Goal: Task Accomplishment & Management: Manage account settings

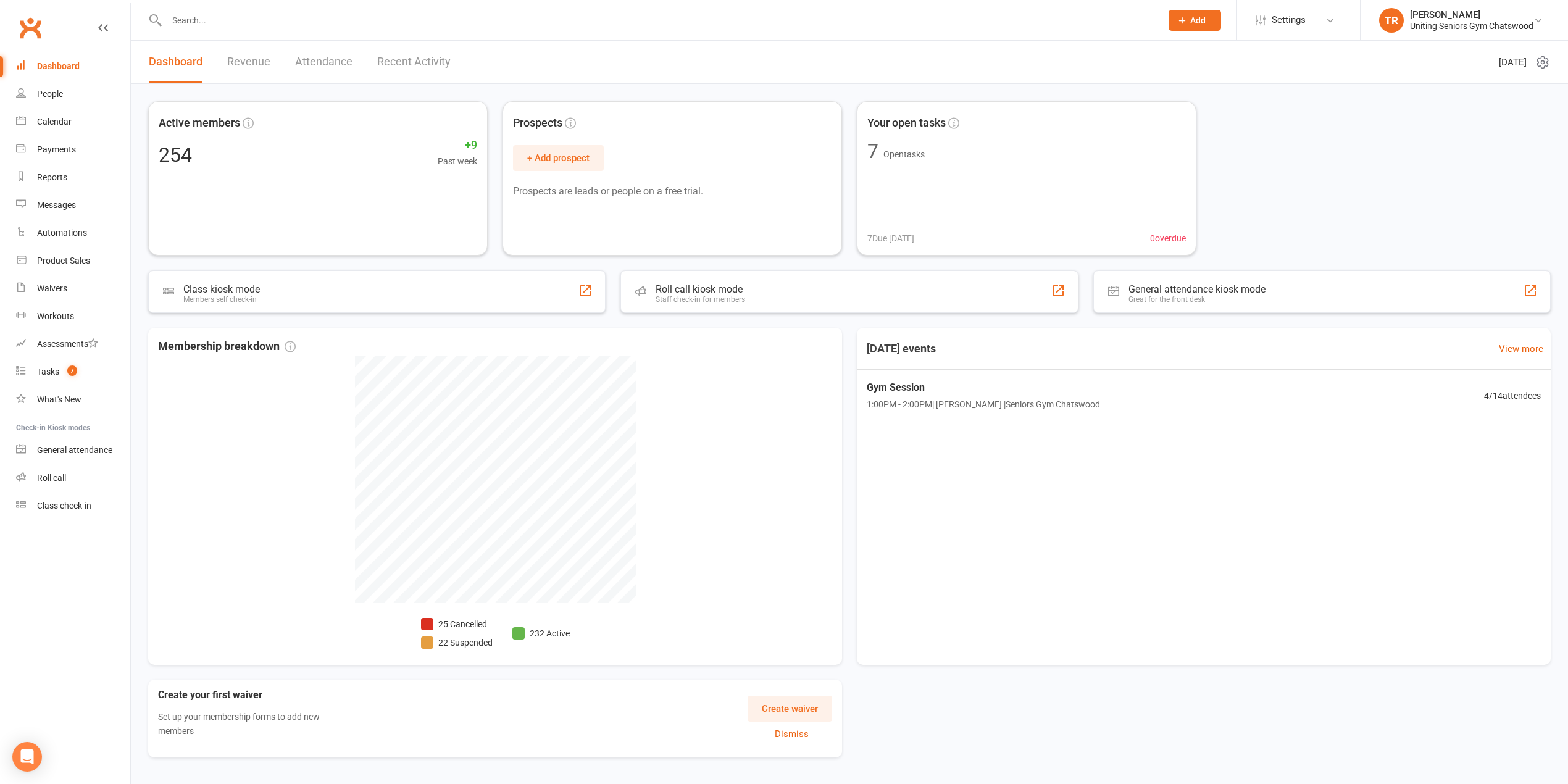
click at [238, 6] on div at bounding box center [650, 20] width 1004 height 41
click at [242, 15] on input "text" at bounding box center [658, 20] width 990 height 17
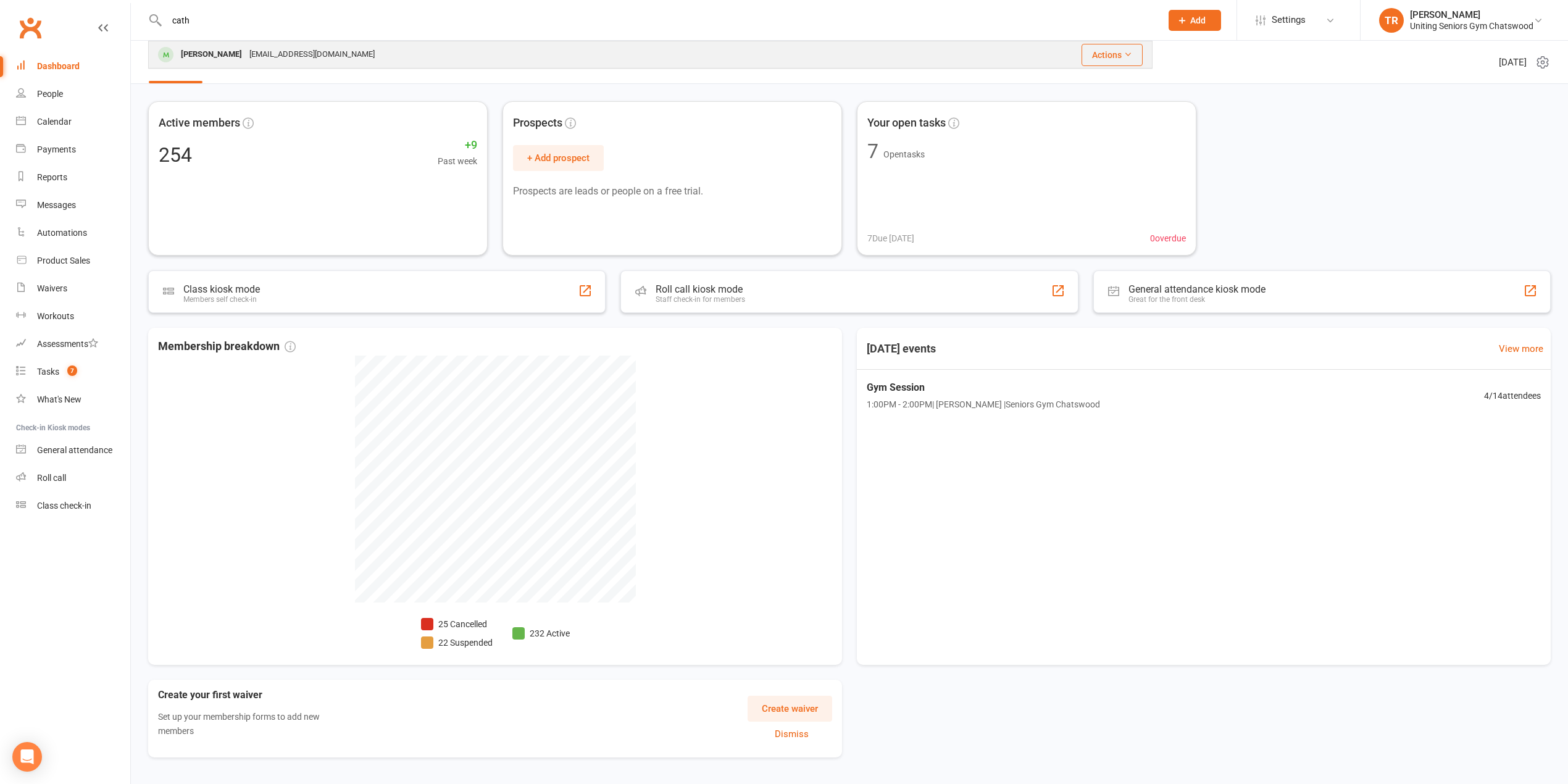
type input "cath"
click at [349, 48] on div "[EMAIL_ADDRESS][DOMAIN_NAME]" at bounding box center [312, 54] width 132 height 18
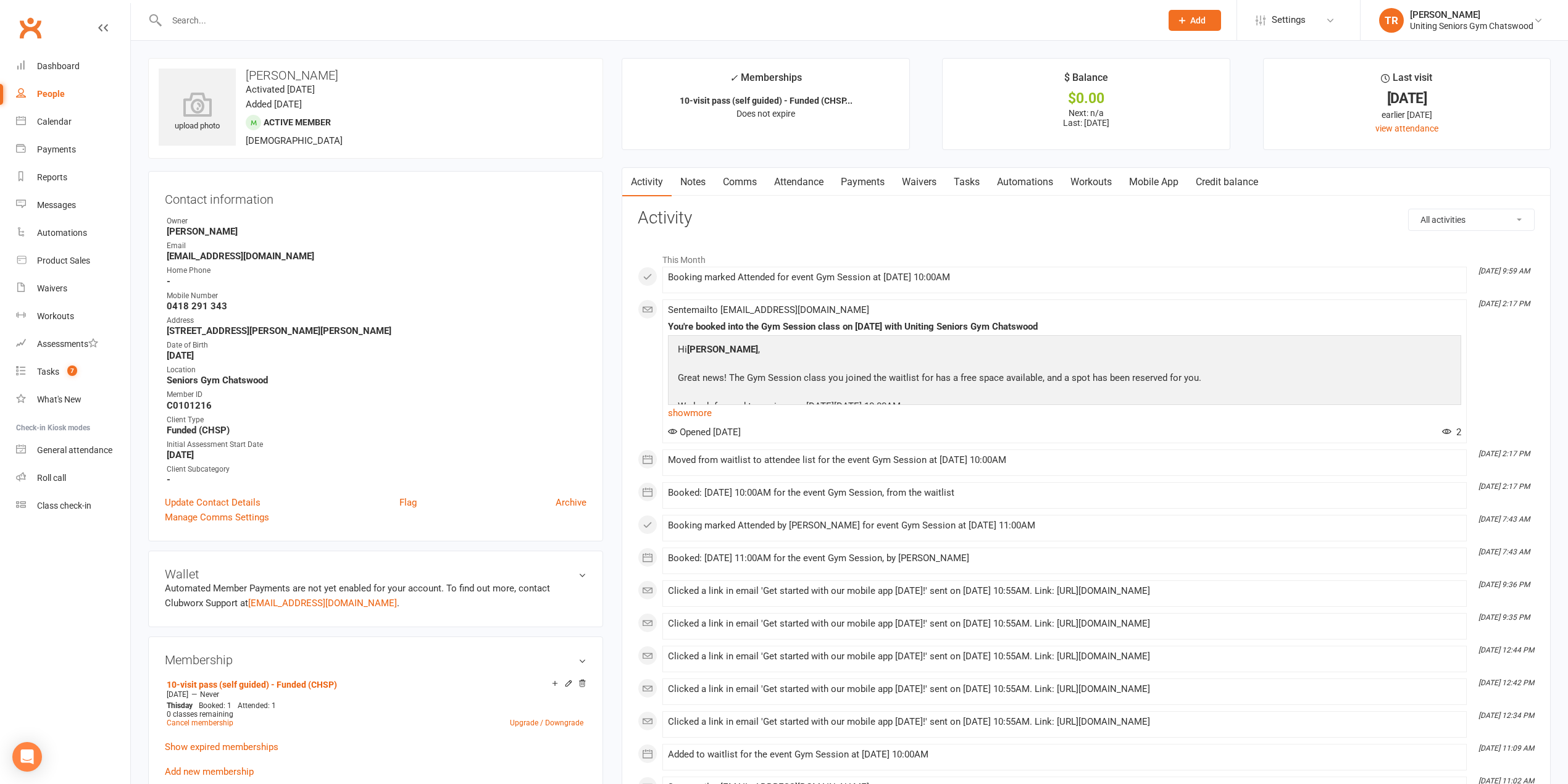
click at [1161, 178] on link "Mobile App" at bounding box center [1154, 182] width 67 height 28
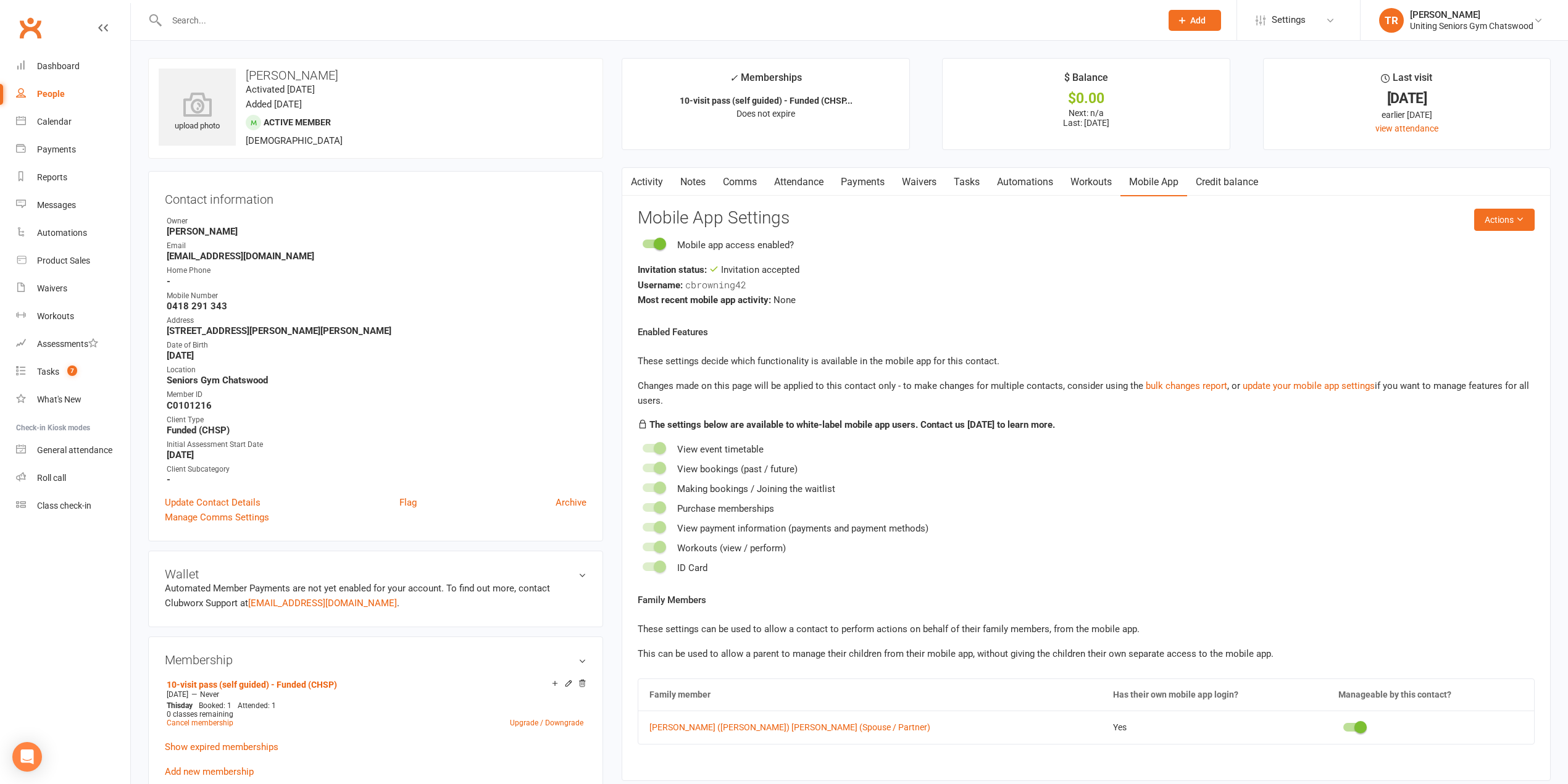
click at [687, 285] on span "cbrowning42" at bounding box center [715, 284] width 61 height 13
click at [761, 284] on div "Username: cbrowning42" at bounding box center [1086, 285] width 897 height 15
click at [736, 283] on span "cbrowning42" at bounding box center [715, 284] width 61 height 13
click at [761, 283] on div "Username: cbrowning42" at bounding box center [1086, 285] width 897 height 15
drag, startPoint x: 690, startPoint y: 282, endPoint x: 736, endPoint y: 285, distance: 46.1
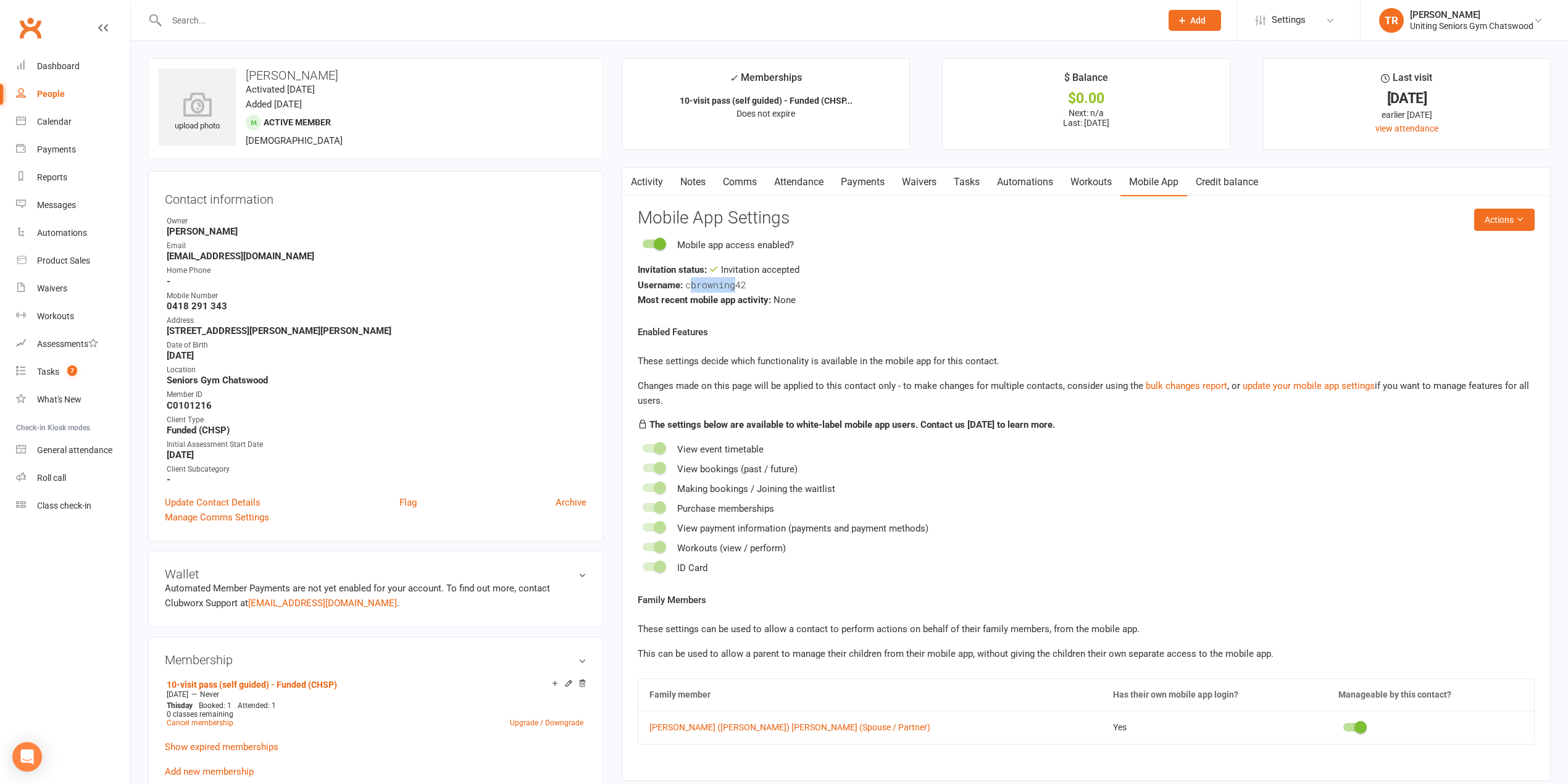
click at [736, 285] on span "cbrowning42" at bounding box center [715, 284] width 61 height 13
click at [754, 283] on div "Username: cbrowning42" at bounding box center [1086, 285] width 897 height 15
drag, startPoint x: 683, startPoint y: 287, endPoint x: 735, endPoint y: 284, distance: 52.1
click at [735, 284] on div "Username: cbrowning42" at bounding box center [1086, 285] width 897 height 15
click at [927, 314] on react-component "Actions Mobile App Settings Mobile app access enabled? Invitation status: Invit…" at bounding box center [1086, 476] width 897 height 536
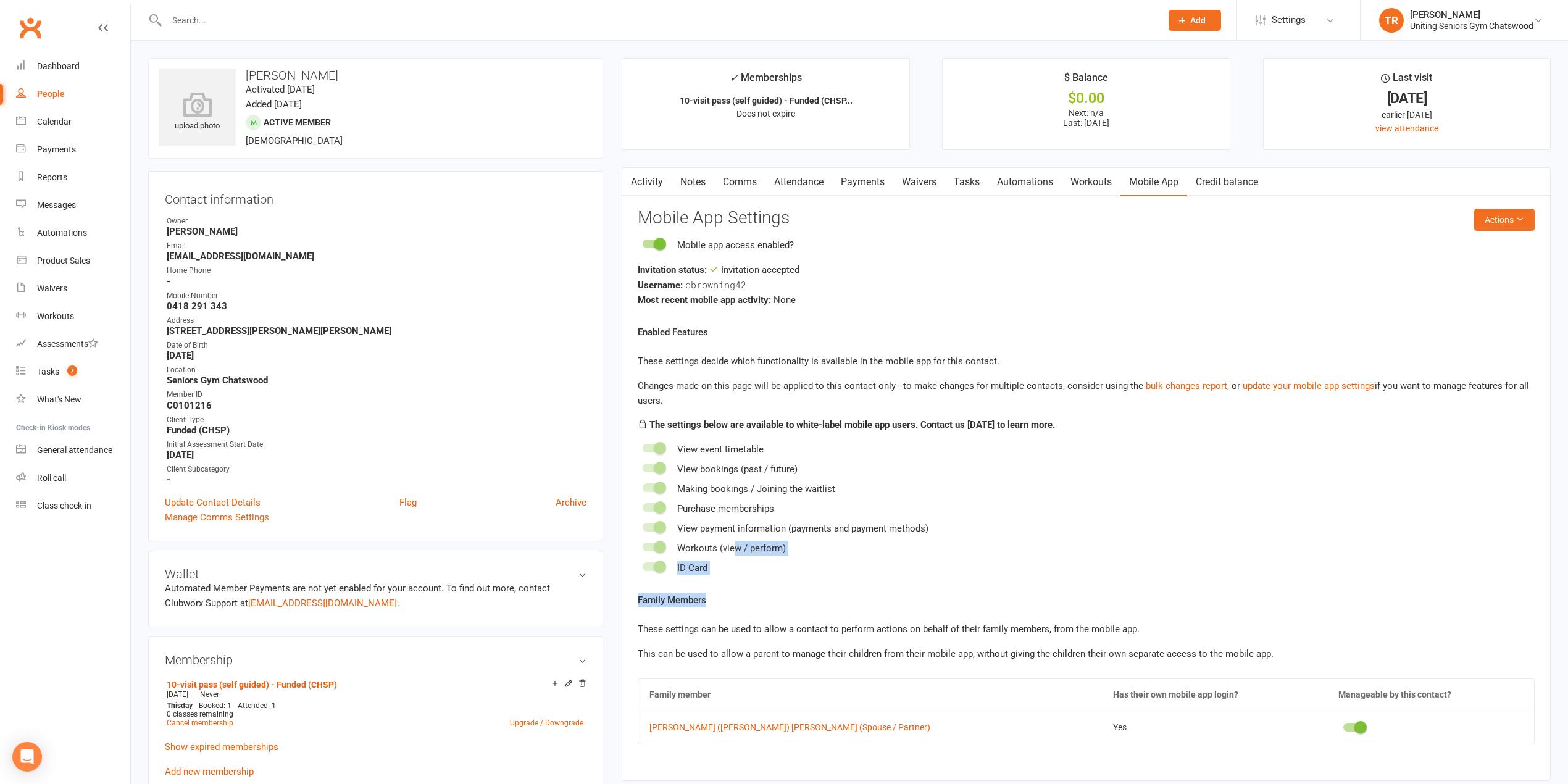
drag, startPoint x: 739, startPoint y: 581, endPoint x: 738, endPoint y: 552, distance: 29.0
click at [738, 552] on div "Enabled Features These settings decide which functionality is available in the …" at bounding box center [1086, 534] width 897 height 420
click at [854, 574] on div "ID Card" at bounding box center [1086, 568] width 897 height 14
drag, startPoint x: 761, startPoint y: 578, endPoint x: 730, endPoint y: 592, distance: 34.0
click at [730, 592] on div "Enabled Features These settings decide which functionality is available in the …" at bounding box center [1086, 534] width 897 height 420
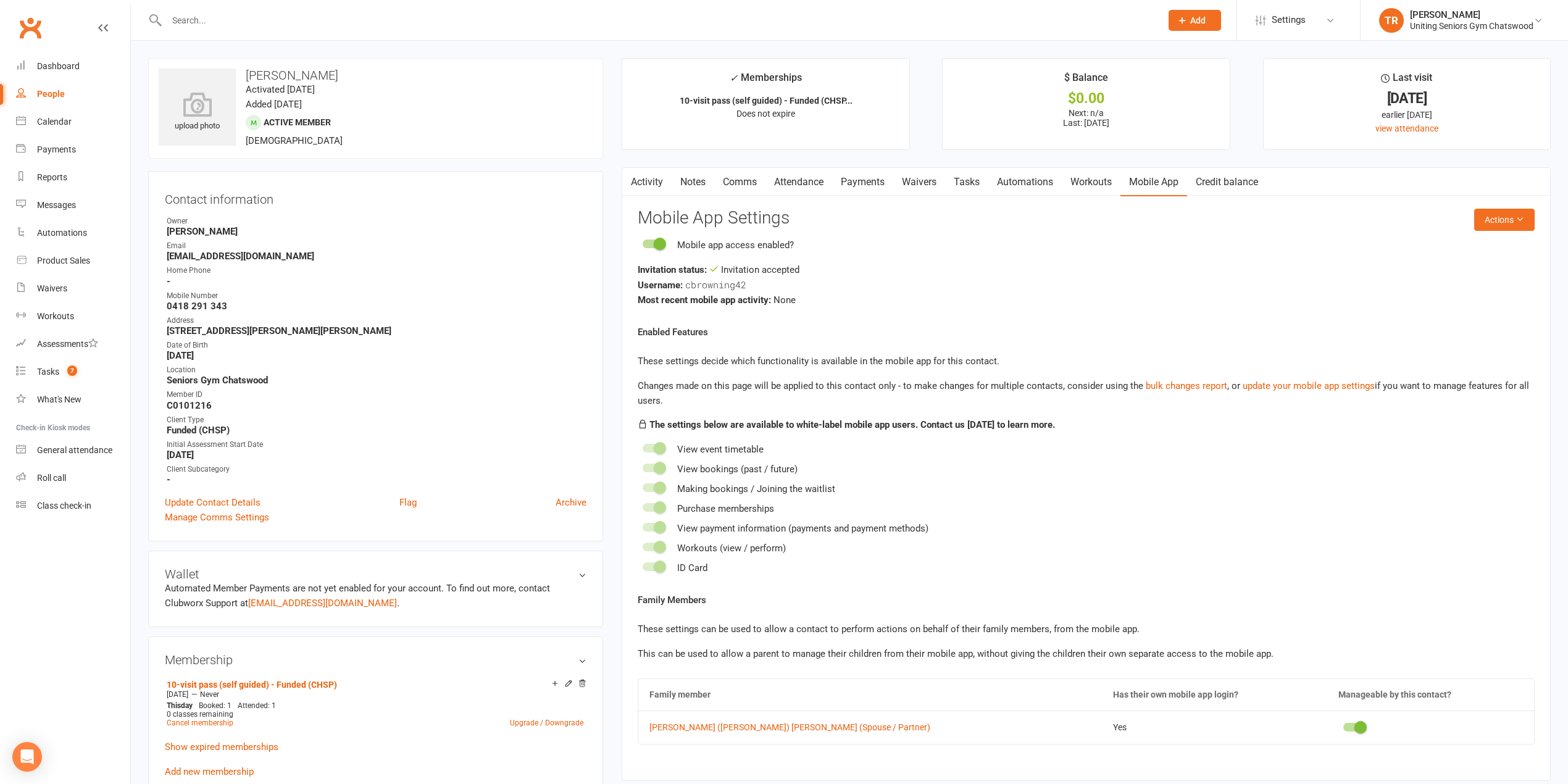
drag, startPoint x: 710, startPoint y: 599, endPoint x: 769, endPoint y: 605, distance: 59.3
click at [767, 591] on div "Enabled Features These settings decide which functionality is available in the …" at bounding box center [1086, 534] width 897 height 420
drag, startPoint x: 749, startPoint y: 598, endPoint x: 756, endPoint y: 599, distance: 7.1
click at [756, 599] on div "Family Members These settings can be used to allow a contact to perform actions…" at bounding box center [1086, 627] width 897 height 69
drag, startPoint x: 1309, startPoint y: 511, endPoint x: 1333, endPoint y: 502, distance: 25.6
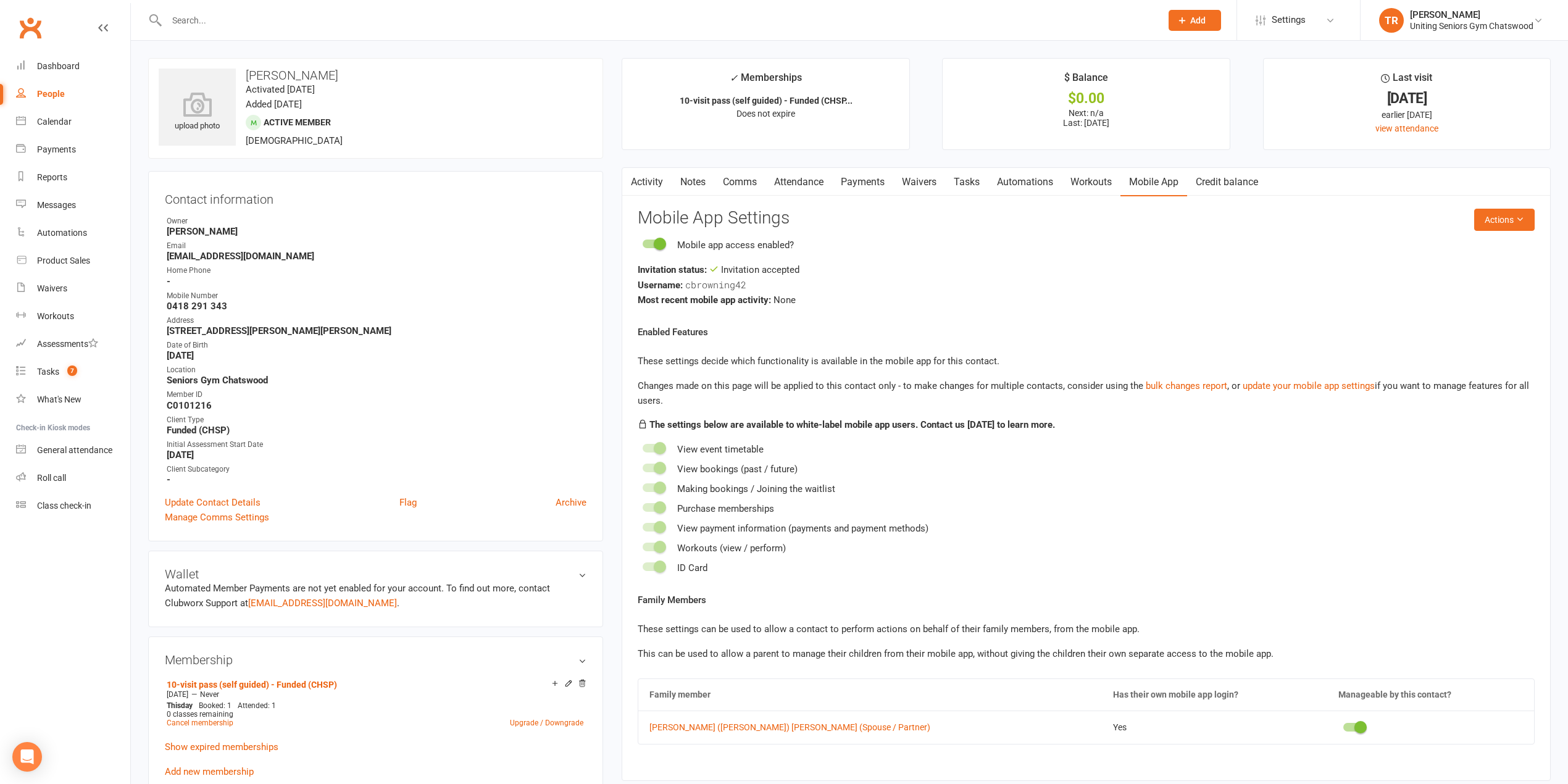
click at [1333, 502] on div "Purchase memberships" at bounding box center [1086, 508] width 897 height 14
